Goal: Find specific page/section: Find specific page/section

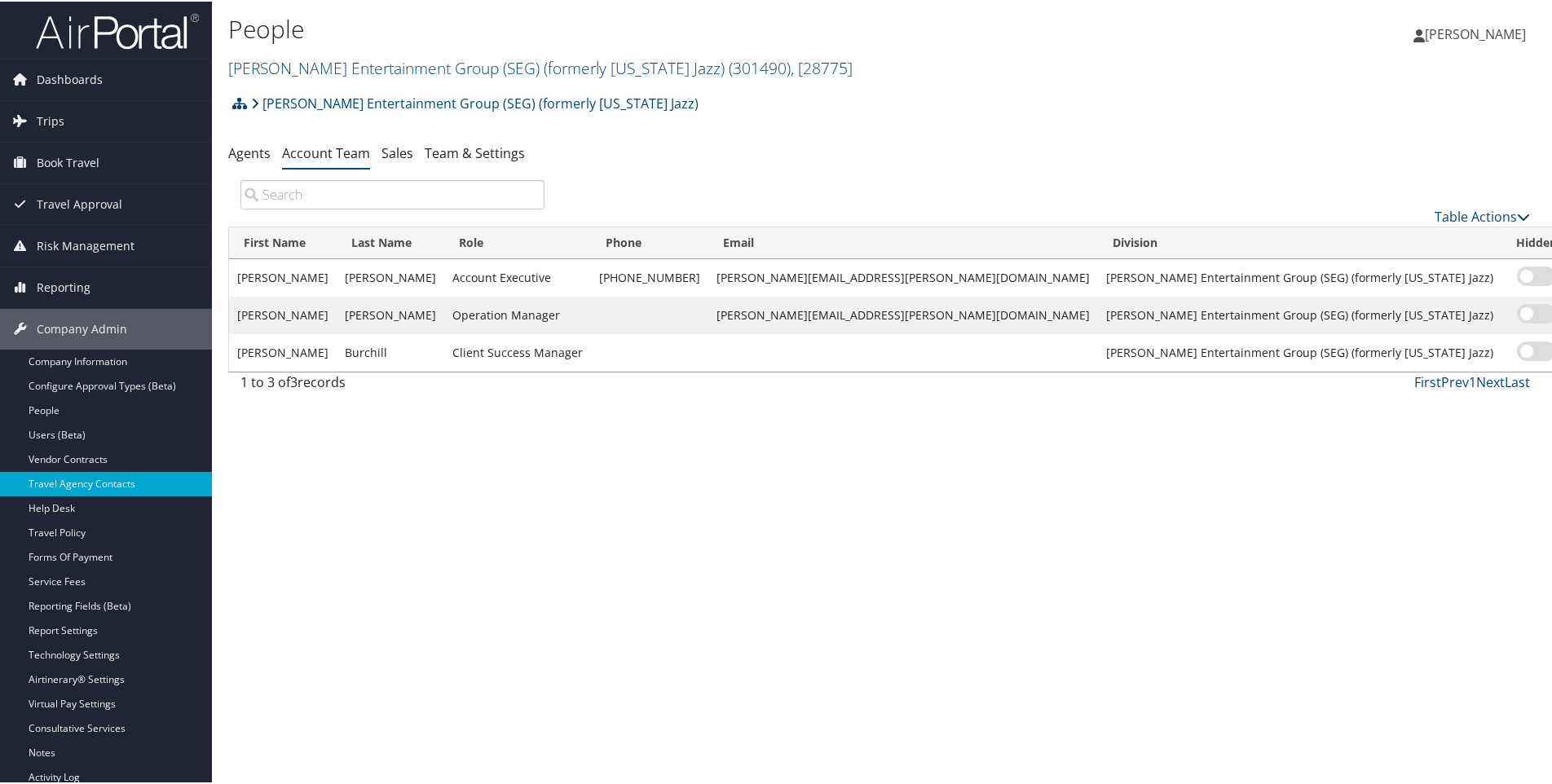
click at [596, 99] on div "[PERSON_NAME] Entertainment Group (SEG) (formerly [US_STATE] Jazz) Account Stru…" at bounding box center [885, 107] width 1314 height 44
click at [790, 67] on span ", [ 28775 ]" at bounding box center [821, 66] width 62 height 22
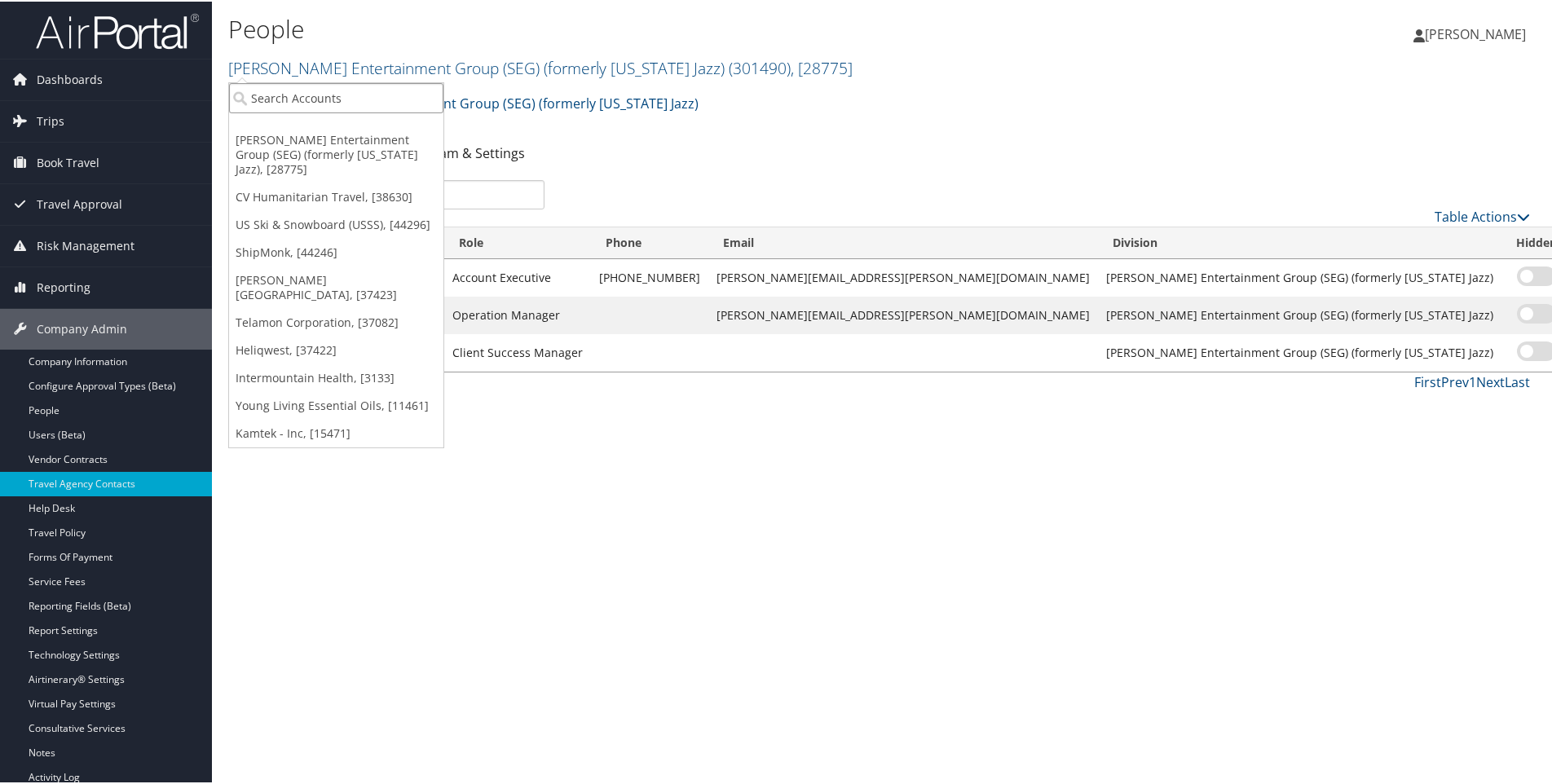
click at [324, 93] on input "search" at bounding box center [337, 96] width 215 height 30
type input "swire"
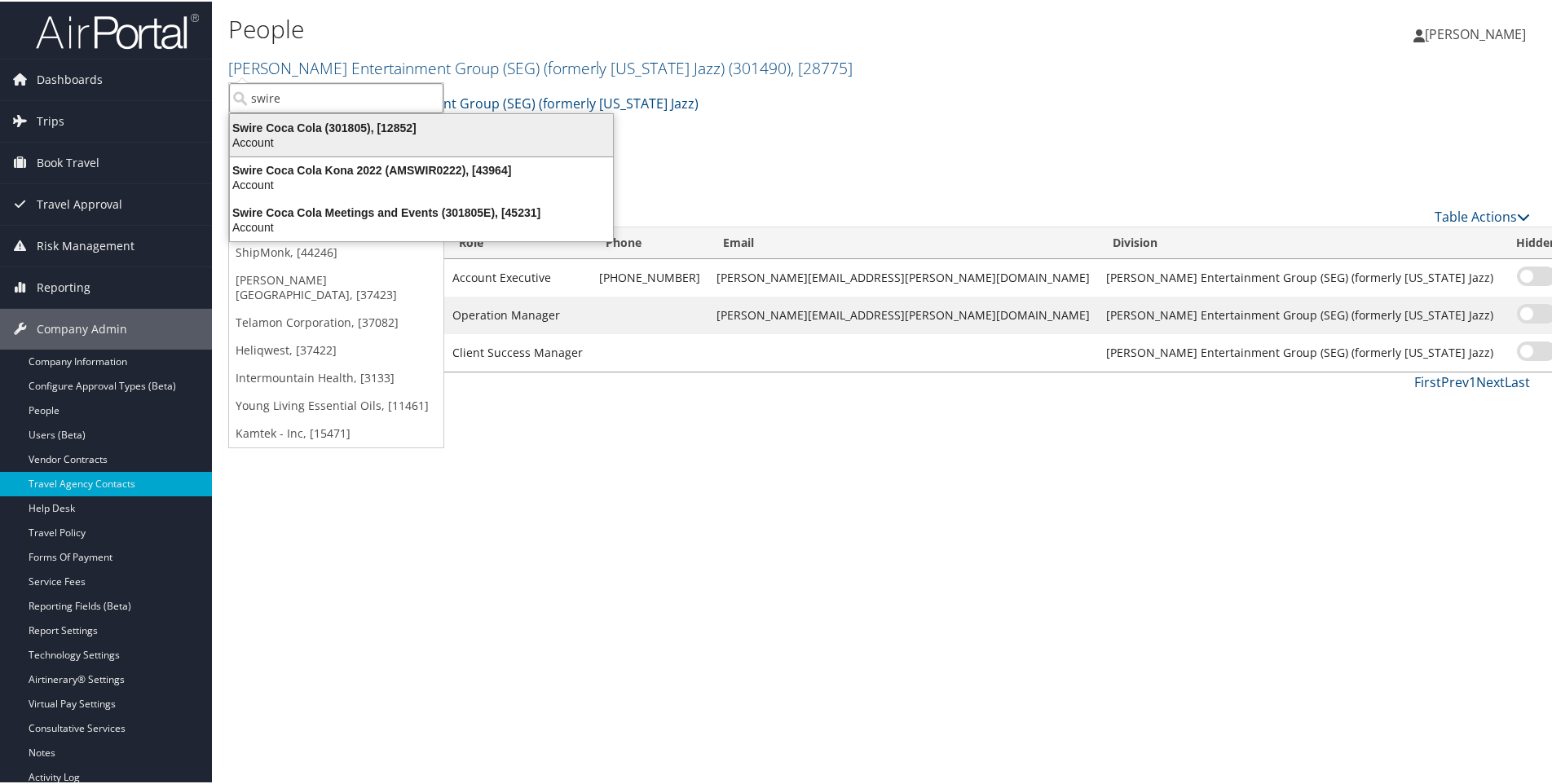
click at [306, 129] on div "Swire Coca Cola (301805), [12852]" at bounding box center [421, 126] width 402 height 14
